Goal: Transaction & Acquisition: Purchase product/service

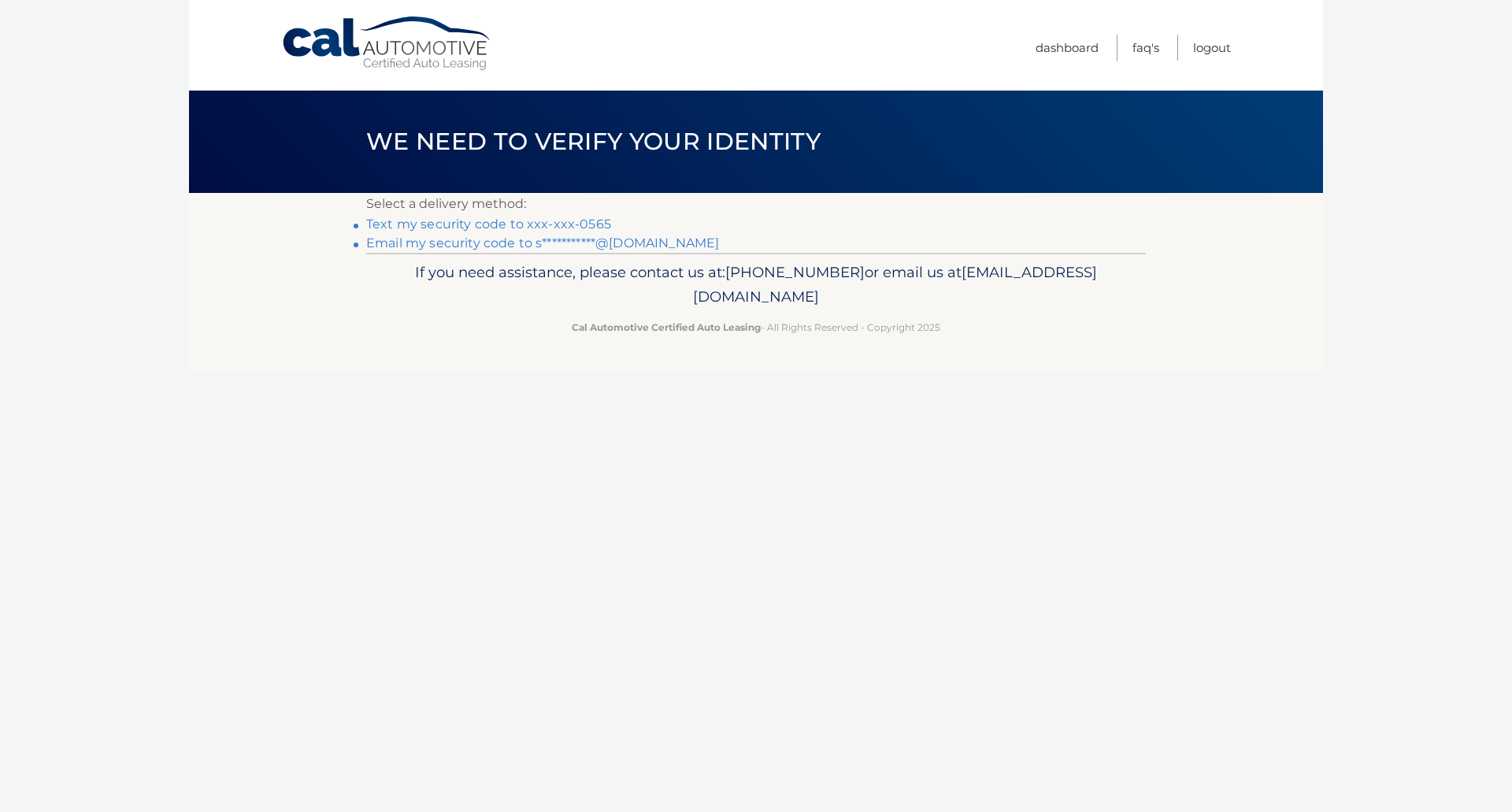
click at [567, 218] on link "Text my security code to xxx-xxx-0565" at bounding box center [488, 224] width 245 height 15
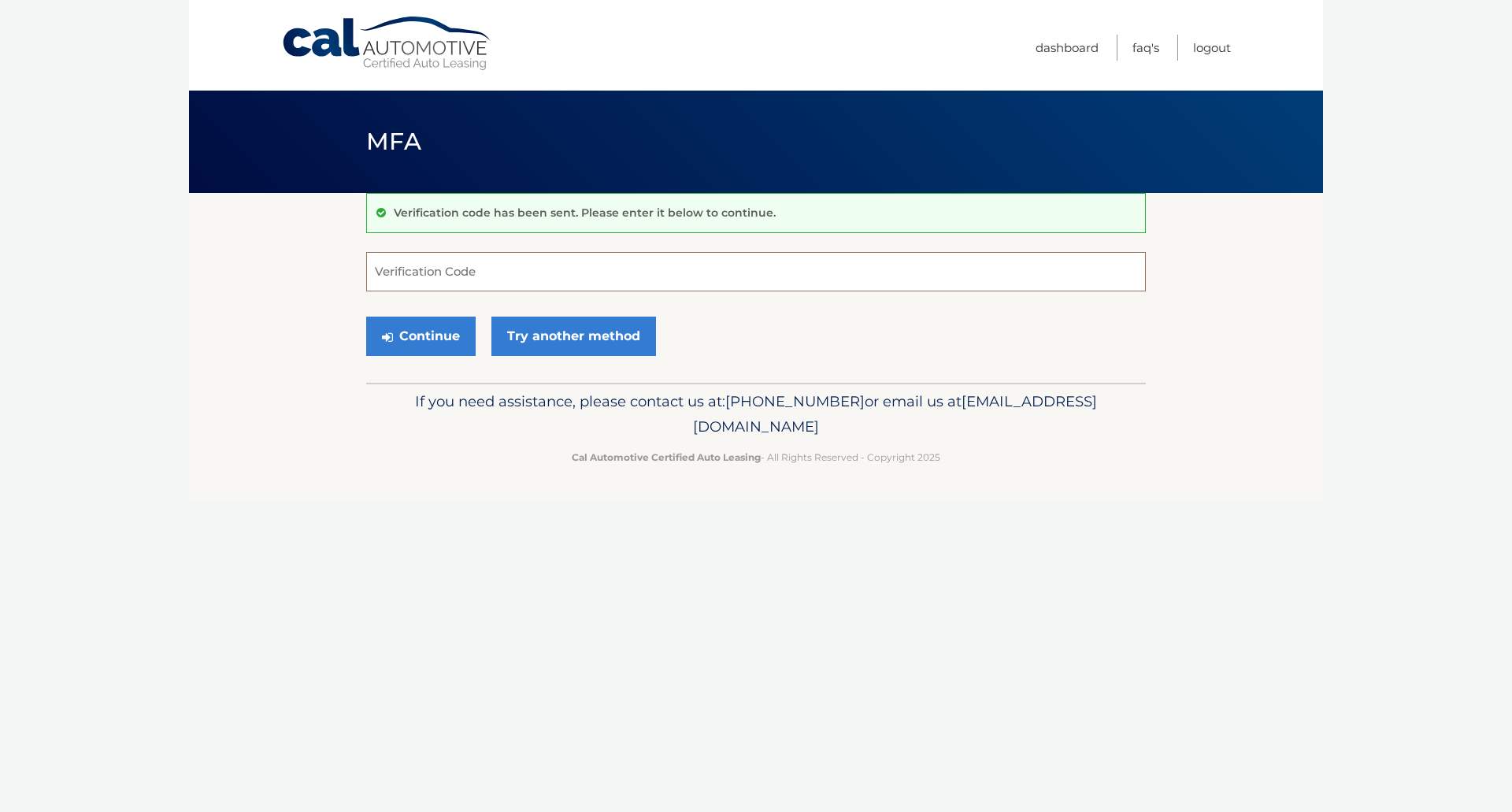
click at [576, 269] on input "Verification Code" at bounding box center [756, 272] width 779 height 40
click at [573, 270] on input "Verification Code" at bounding box center [756, 272] width 779 height 40
type input "429138"
click at [423, 334] on button "Continue" at bounding box center [420, 336] width 109 height 40
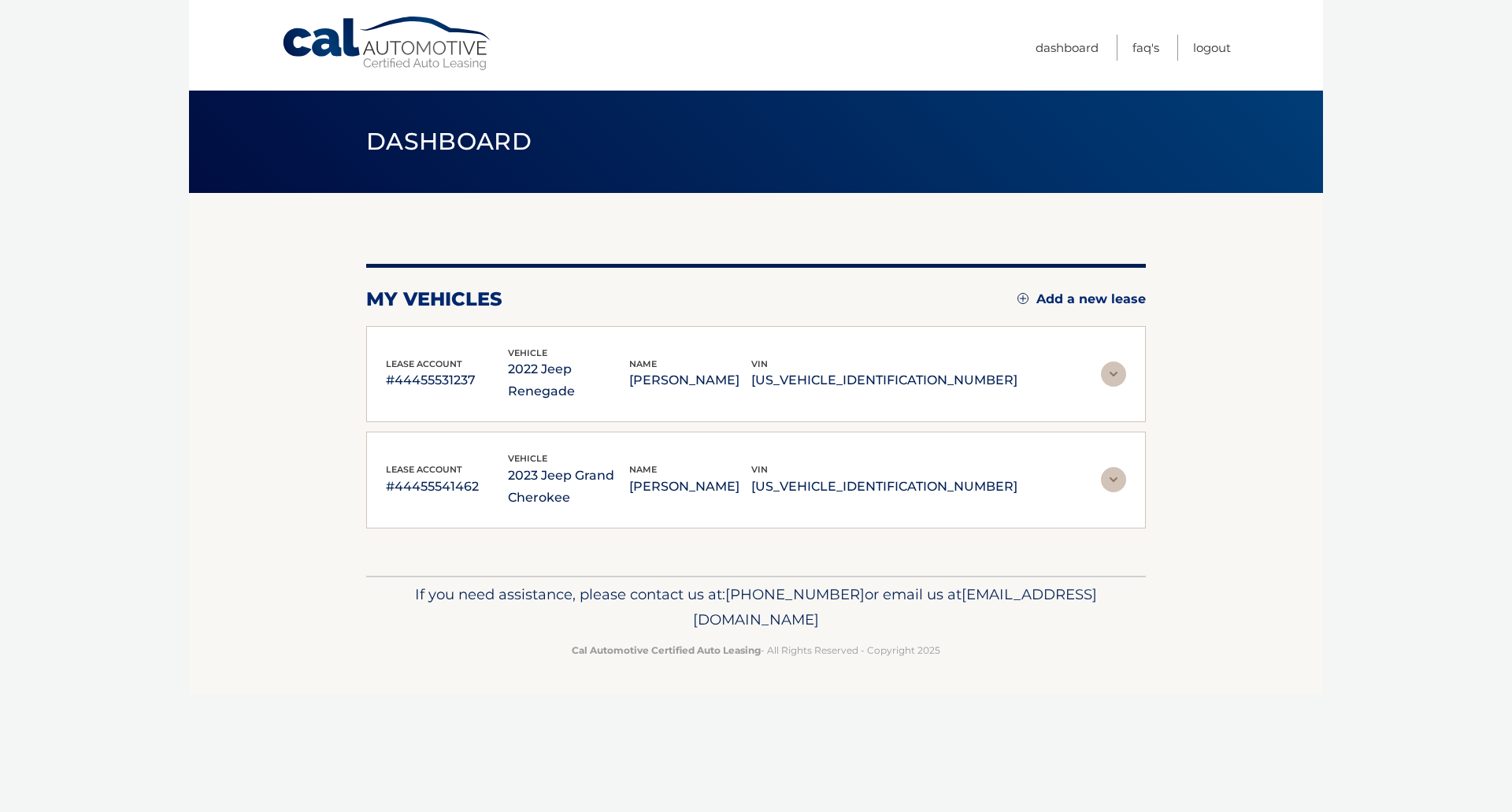
click at [1114, 467] on img at bounding box center [1113, 479] width 25 height 25
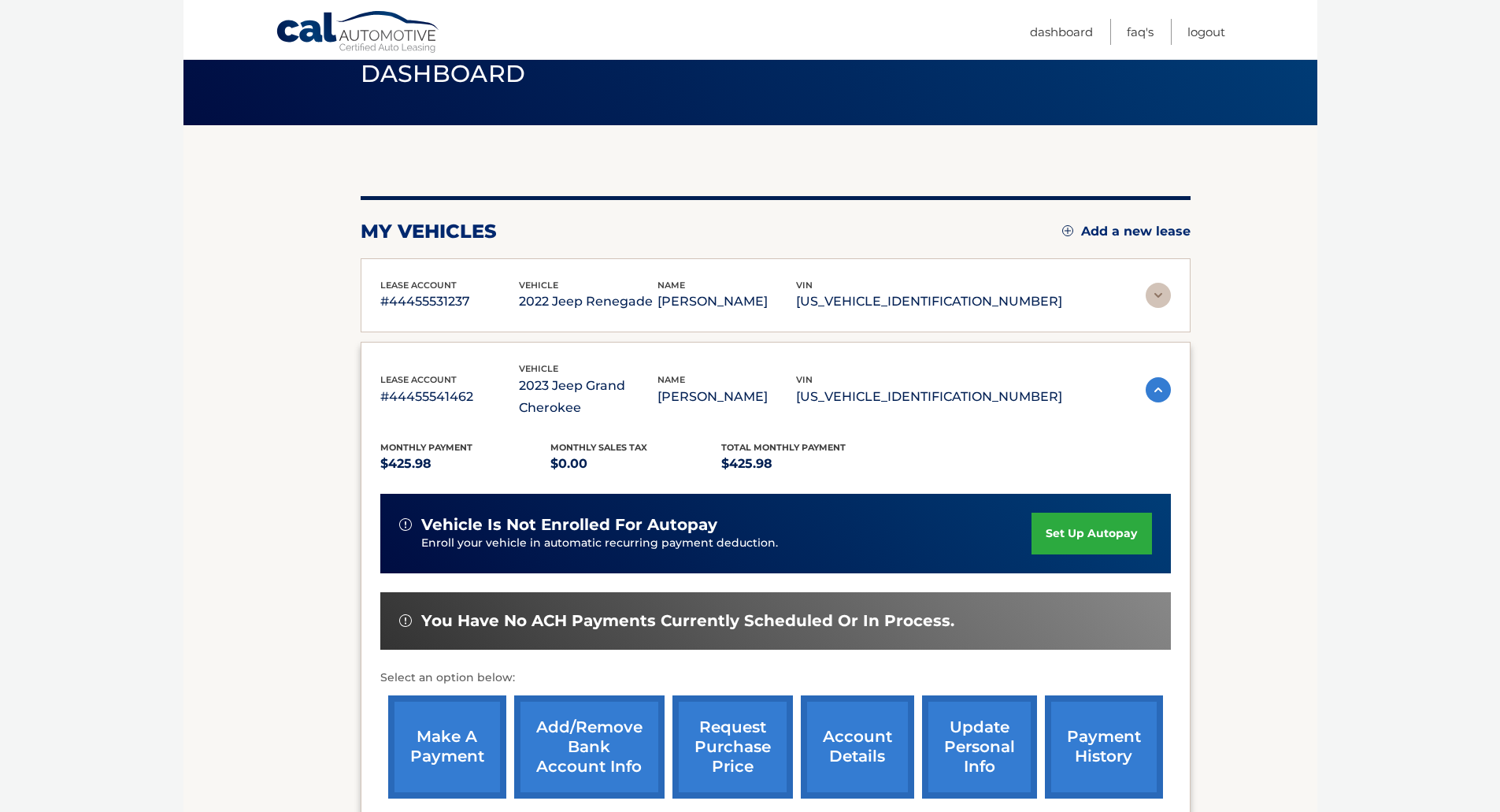
scroll to position [157, 0]
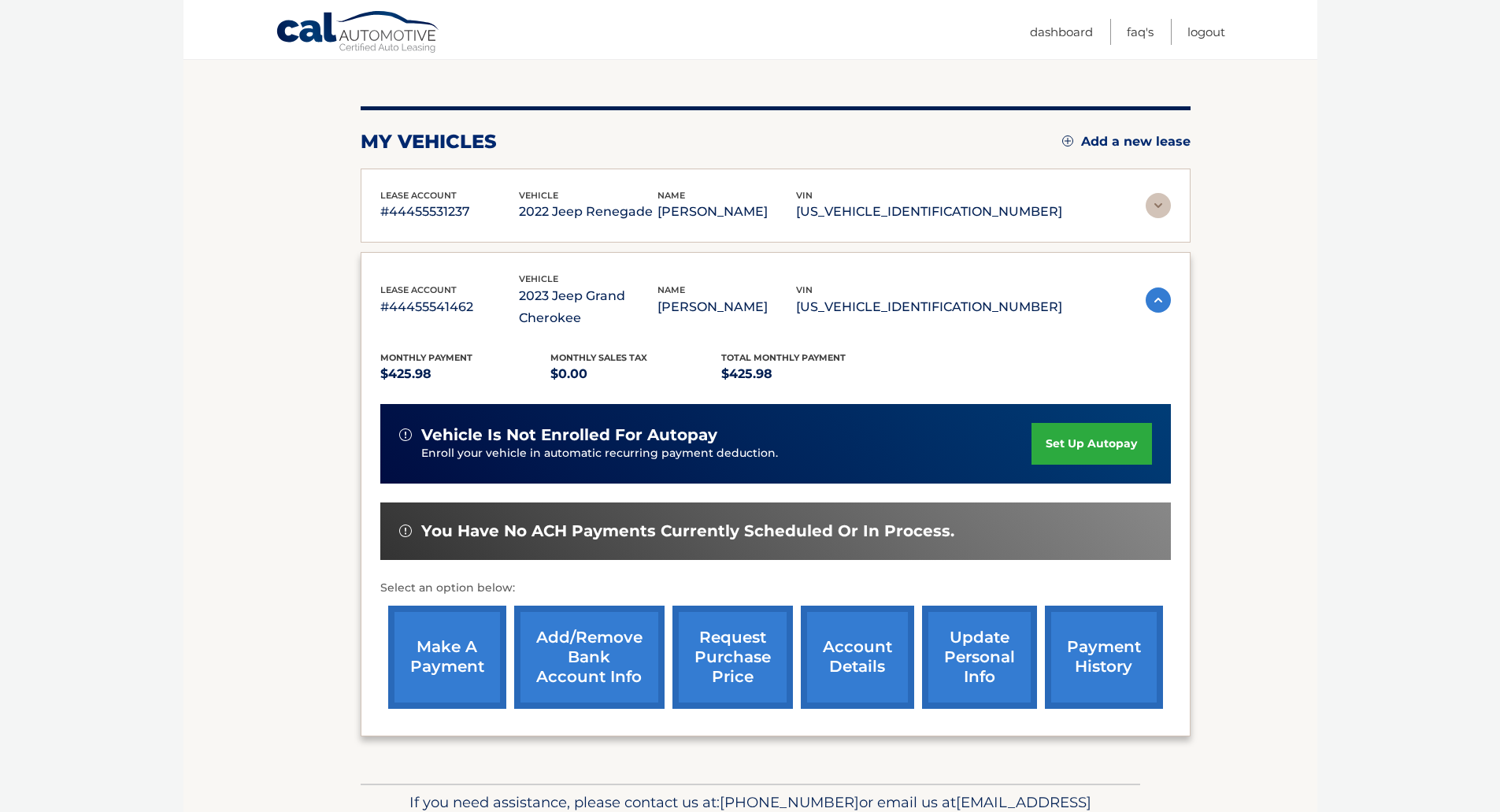
click at [431, 635] on link "make a payment" at bounding box center [447, 657] width 118 height 103
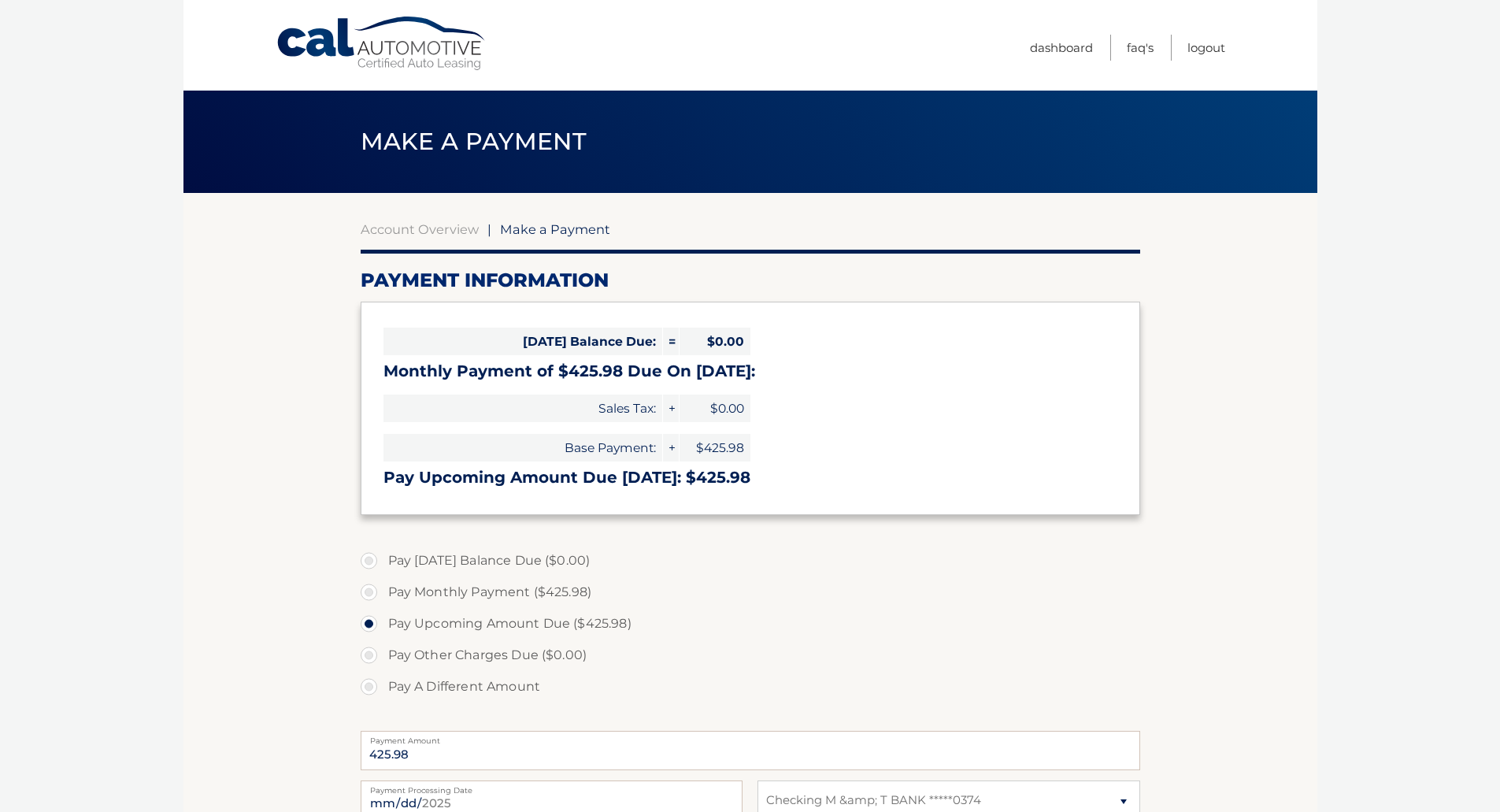
select select "YzI5ZjFhNDEtOTFlYy00ZTU5LTg4NmItMDMzZTVkYjdlNjVj"
click at [378, 594] on label "Pay Monthly Payment ($425.98)" at bounding box center [750, 592] width 779 height 32
click at [378, 594] on input "Pay Monthly Payment ($425.98)" at bounding box center [375, 588] width 16 height 25
radio input "true"
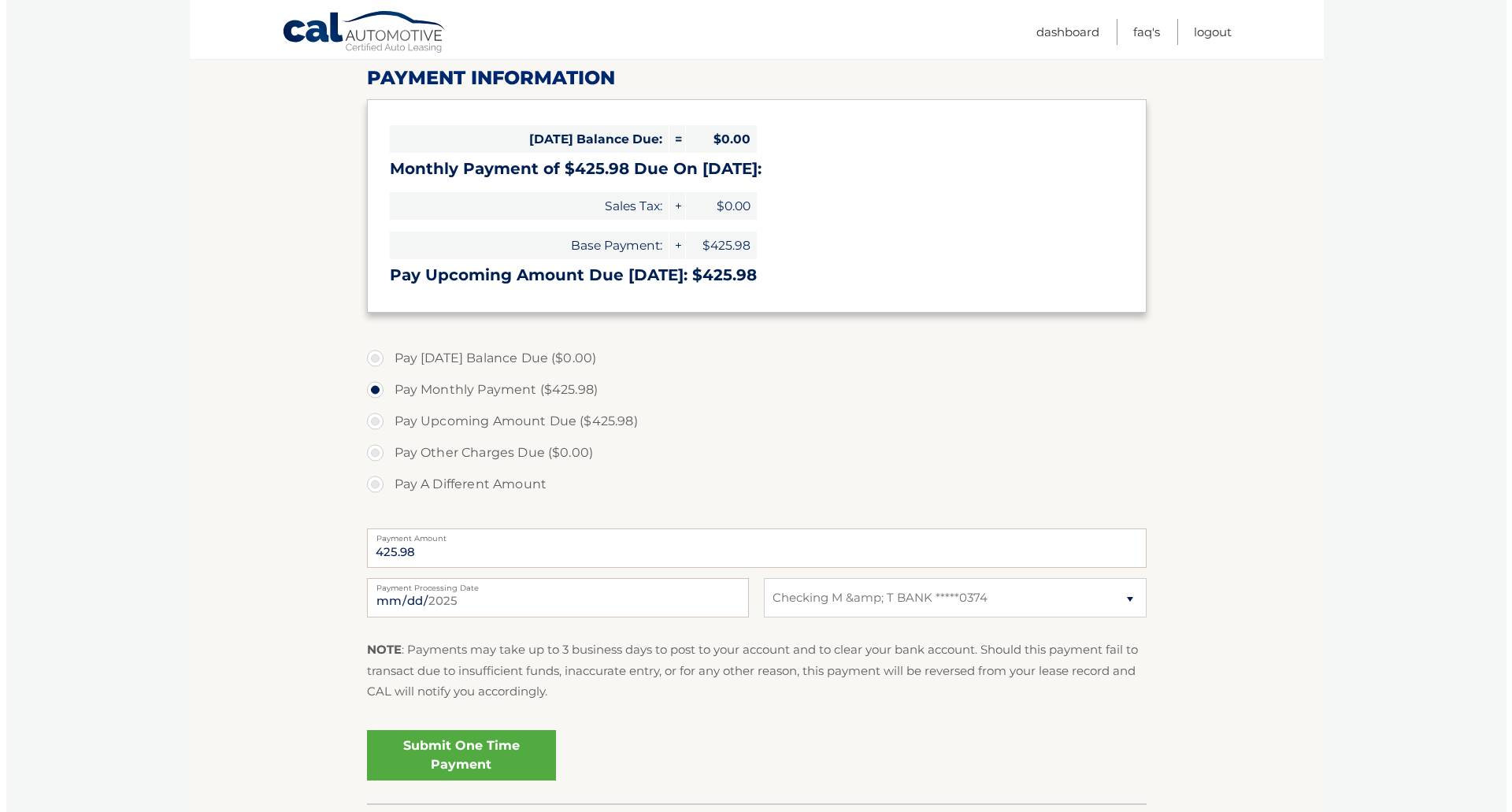
scroll to position [237, 0]
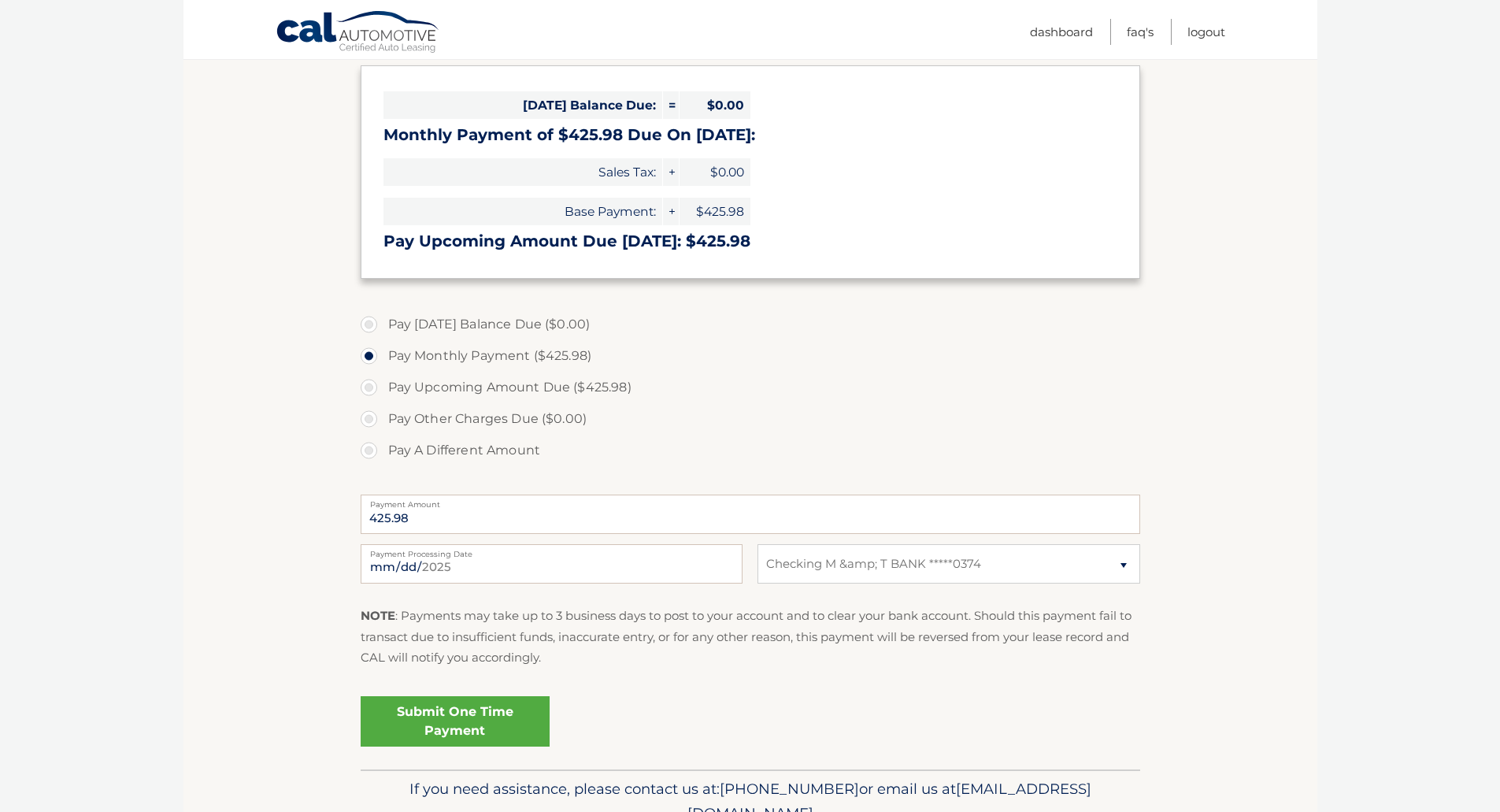
click at [515, 708] on link "Submit One Time Payment" at bounding box center [455, 721] width 189 height 51
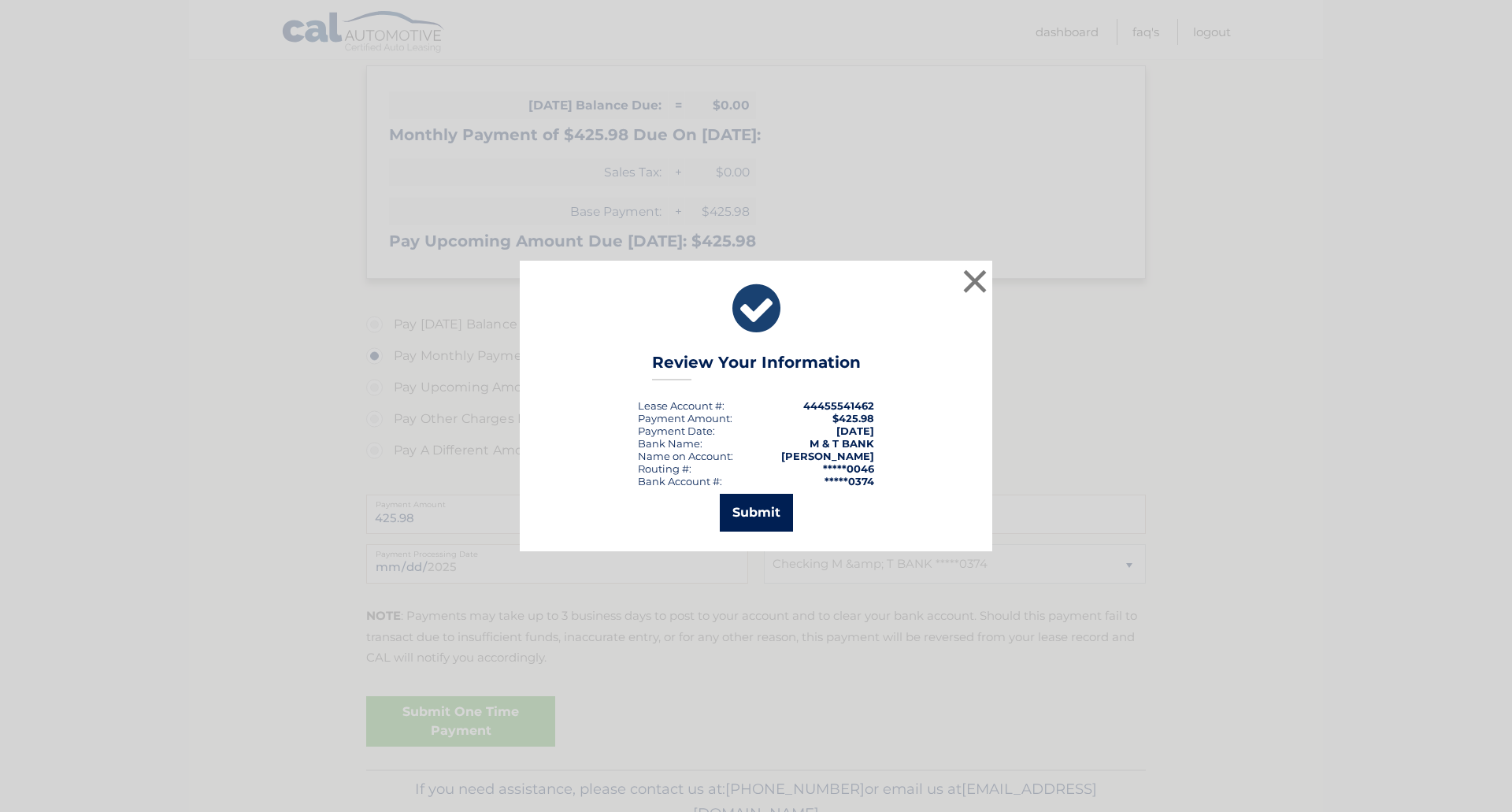
click at [761, 498] on button "Submit" at bounding box center [756, 513] width 74 height 38
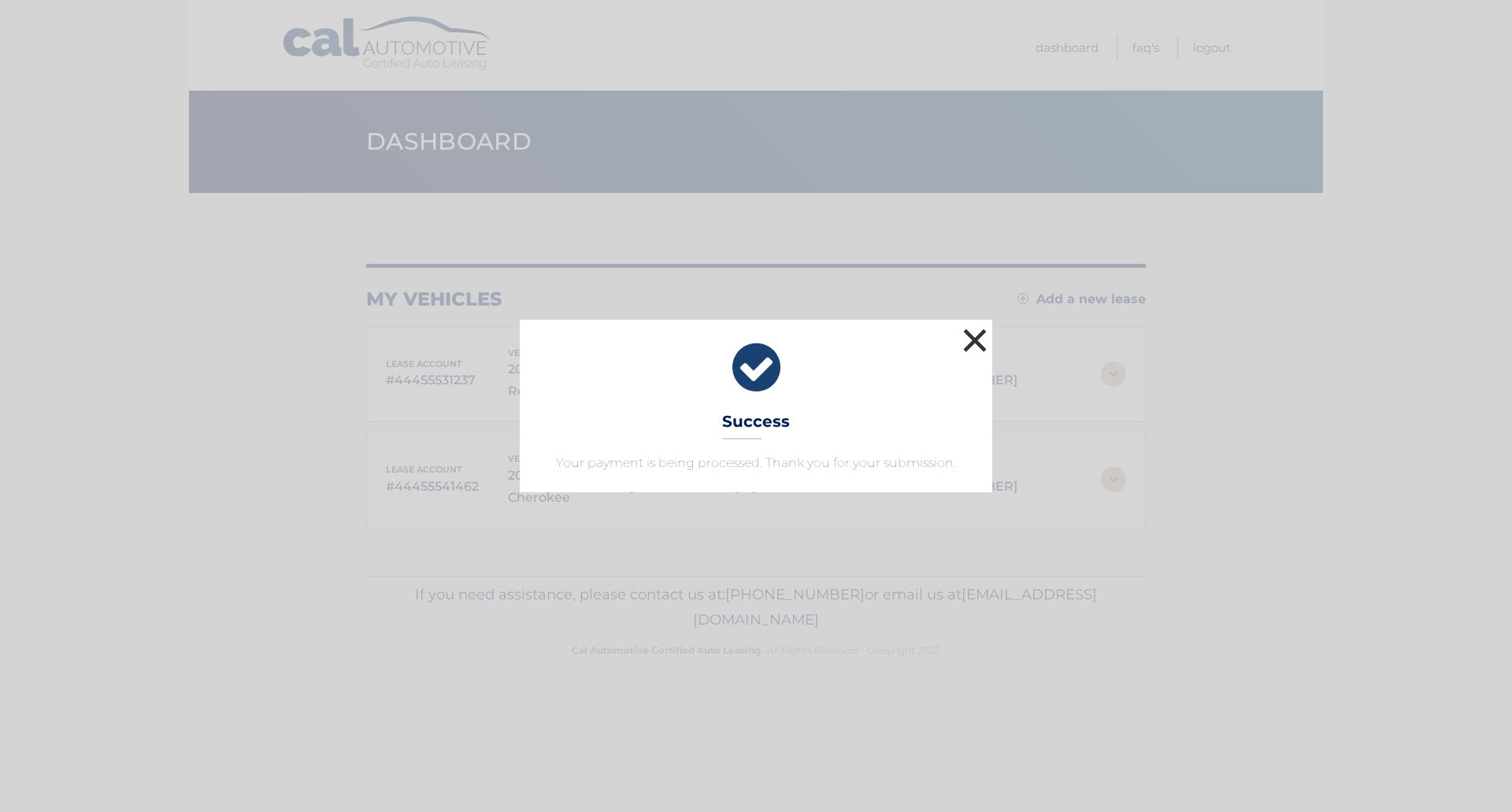
click at [968, 340] on button "×" at bounding box center [975, 340] width 32 height 32
